Goal: Transaction & Acquisition: Purchase product/service

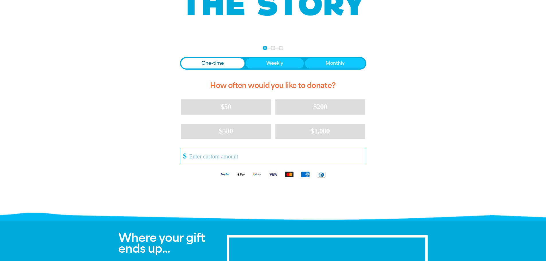
click at [227, 155] on input "Other Amount" at bounding box center [275, 156] width 181 height 16
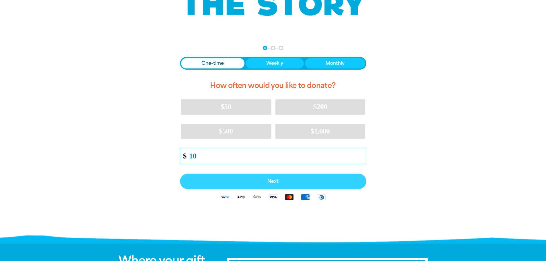
type input "10"
click at [252, 181] on span "Next" at bounding box center [273, 181] width 174 height 5
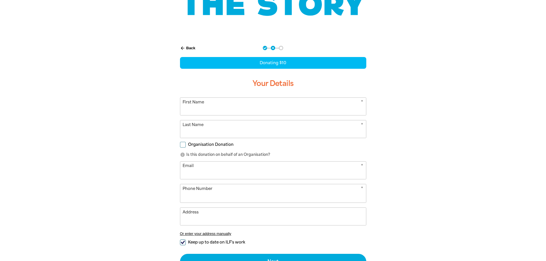
select select "AU"
click at [193, 108] on input "First Name" at bounding box center [273, 106] width 186 height 17
type input "[PERSON_NAME]"
type input "Crotti"
click at [208, 167] on input "Email" at bounding box center [273, 170] width 186 height 17
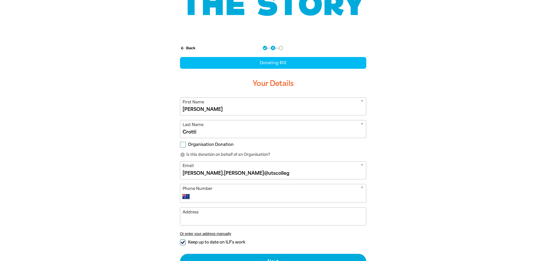
type input "[PERSON_NAME][EMAIL_ADDRESS][PERSON_NAME][DOMAIN_NAME]"
click at [229, 196] on input "Phone Number" at bounding box center [278, 196] width 169 height 7
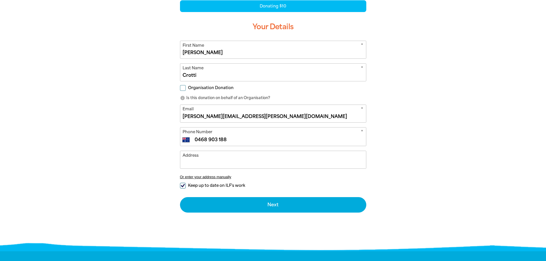
scroll to position [143, 0]
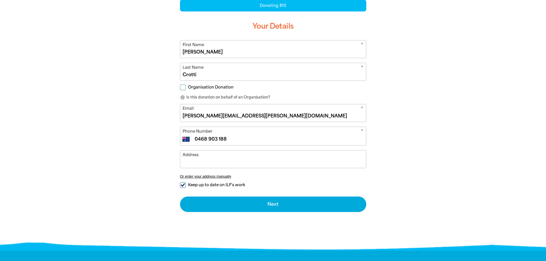
type input "0468 903 188"
click at [183, 187] on input "Keep up to date on ILF's work" at bounding box center [183, 185] width 6 height 6
checkbox input "false"
drag, startPoint x: 257, startPoint y: 116, endPoint x: 120, endPoint y: 108, distance: 137.0
click at [120, 108] on div "arrow_back Back Step 1 Step 2 Step 3 Donating $10 Your Details * First Name [PE…" at bounding box center [273, 114] width 344 height 267
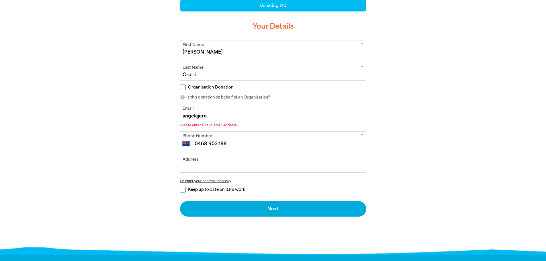
type input "[EMAIL_ADDRESS][DOMAIN_NAME]"
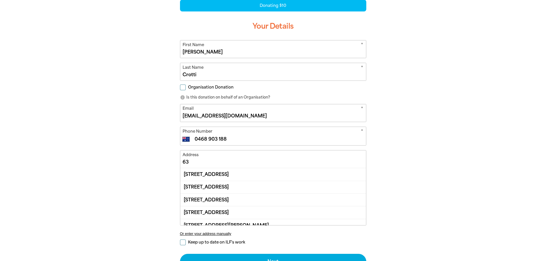
click at [201, 162] on input "63" at bounding box center [273, 158] width 186 height 17
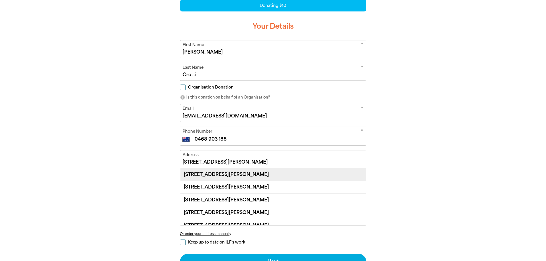
click at [258, 177] on div "[STREET_ADDRESS][PERSON_NAME]" at bounding box center [273, 174] width 186 height 12
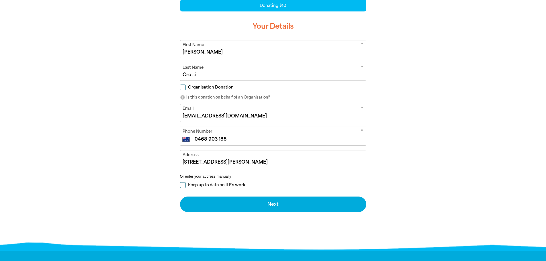
type input "[STREET_ADDRESS][PERSON_NAME]"
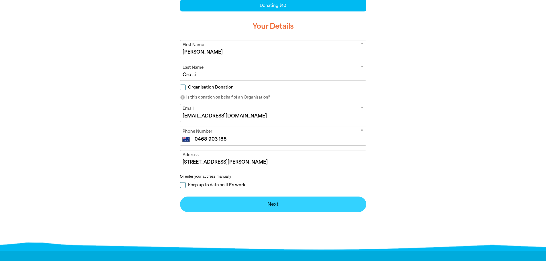
click at [254, 202] on button "Next chevron_right" at bounding box center [273, 204] width 186 height 15
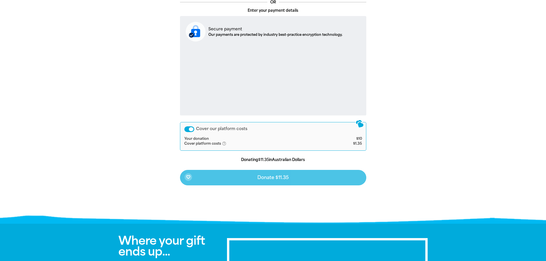
scroll to position [199, 0]
